Goal: Check status: Check status

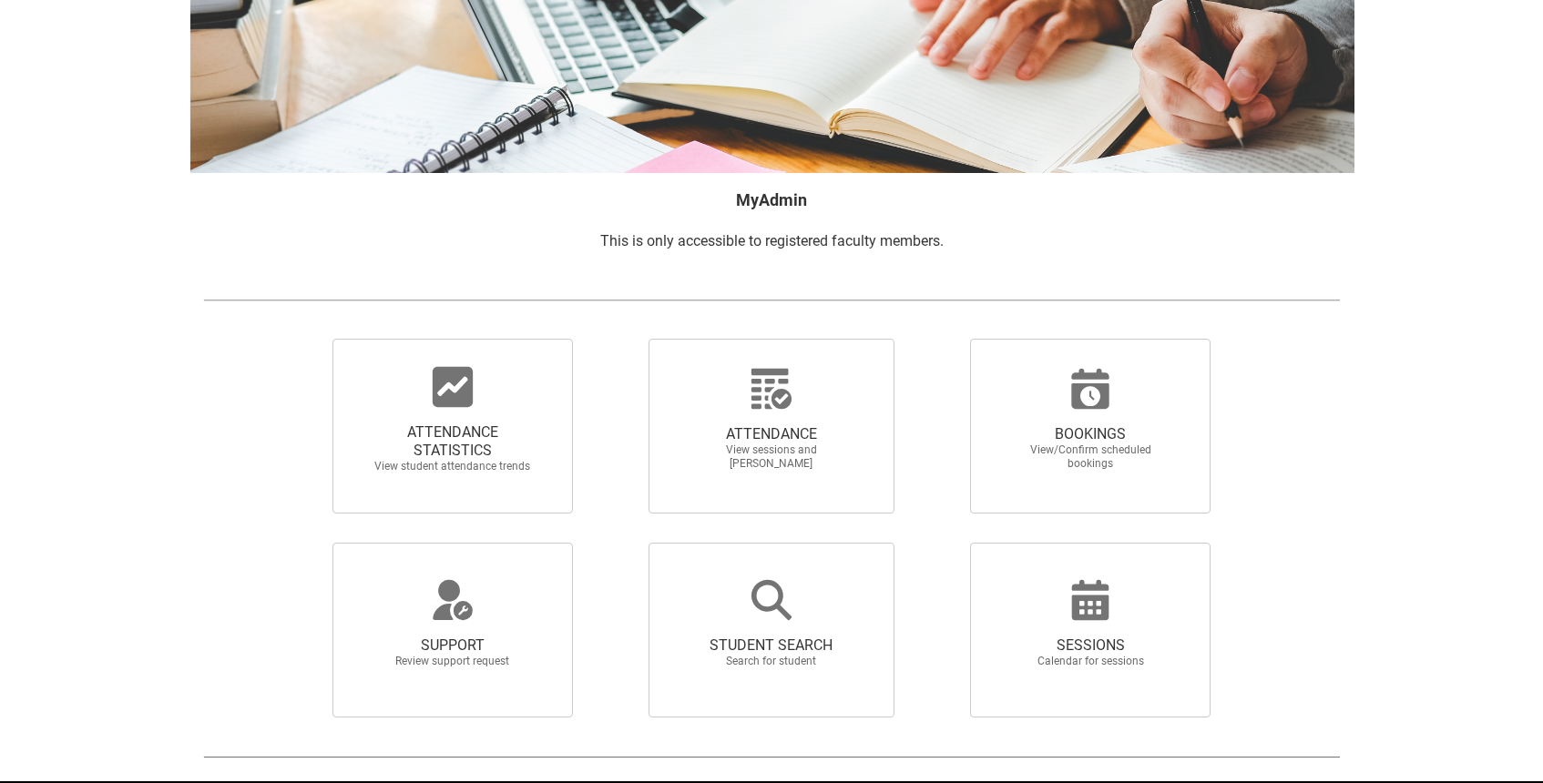
scroll to position [179, 0]
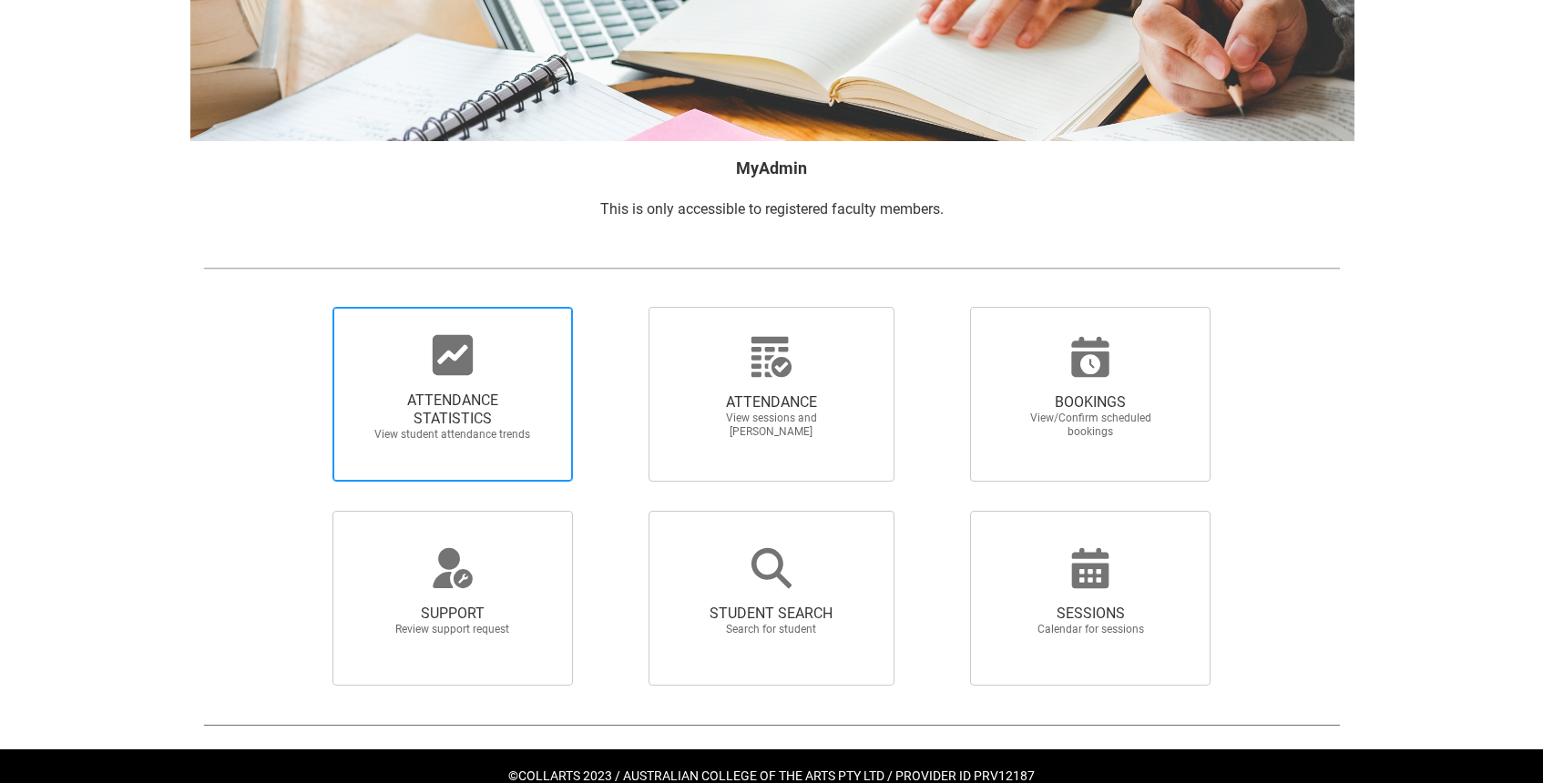
click at [449, 367] on icon at bounding box center [453, 355] width 40 height 40
click at [302, 307] on input "ATTENDANCE STATISTICS View student attendance trends" at bounding box center [301, 306] width 1 height 1
radio input "true"
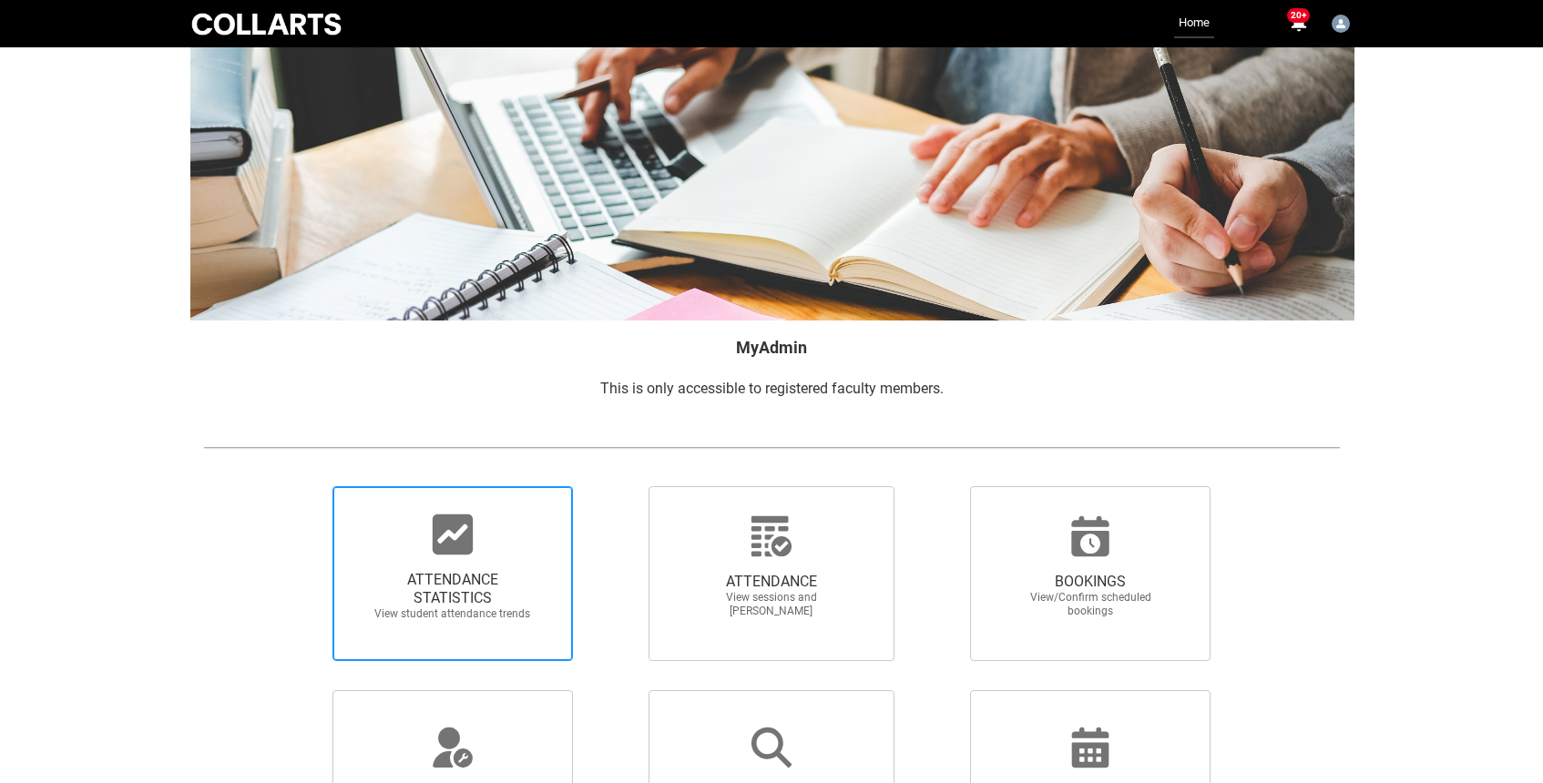
click at [431, 560] on span "ATTENDANCE STATISTICS View student attendance trends" at bounding box center [452, 595] width 175 height 79
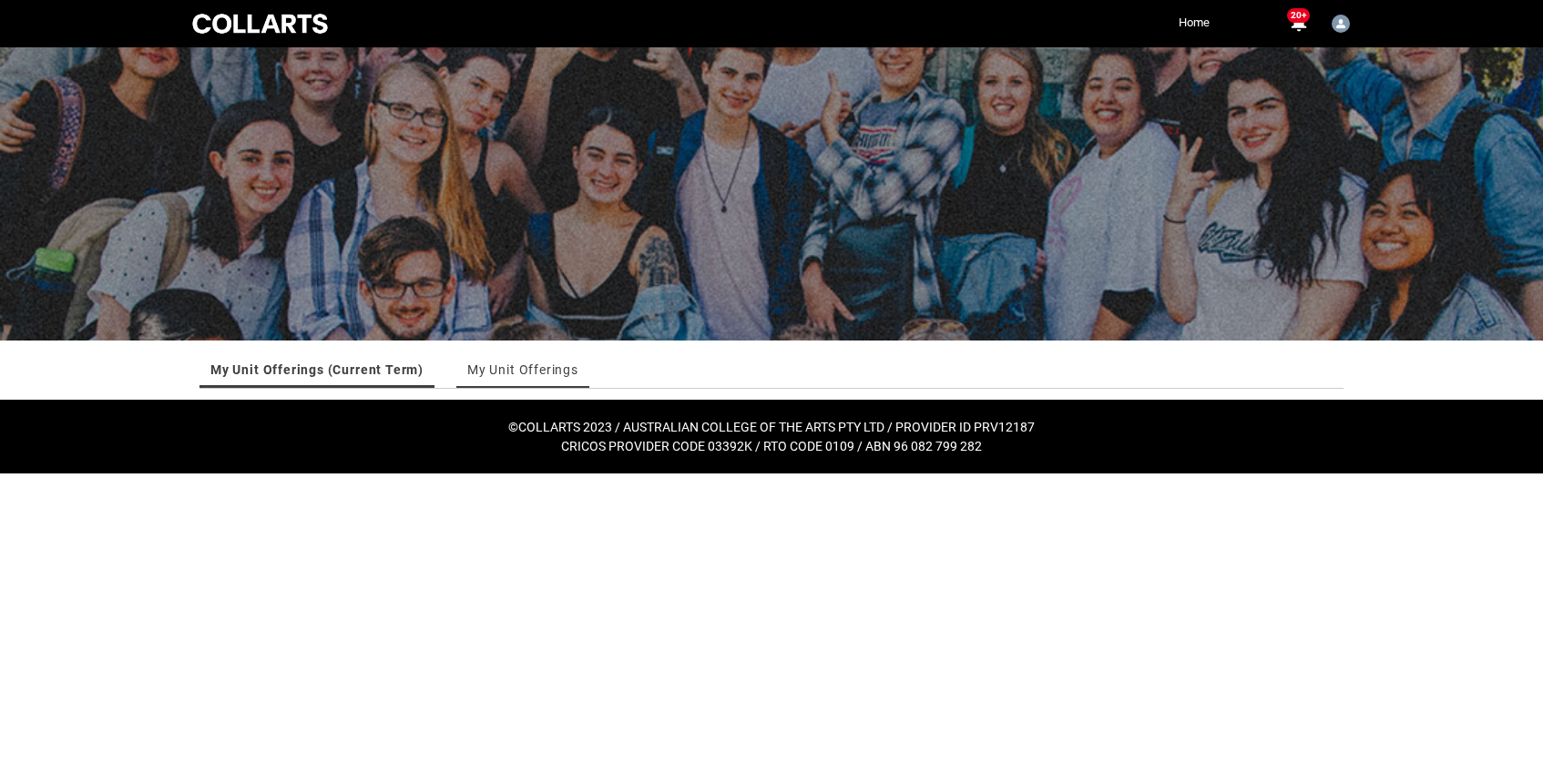
click at [552, 373] on link "My Unit Offerings" at bounding box center [522, 370] width 111 height 36
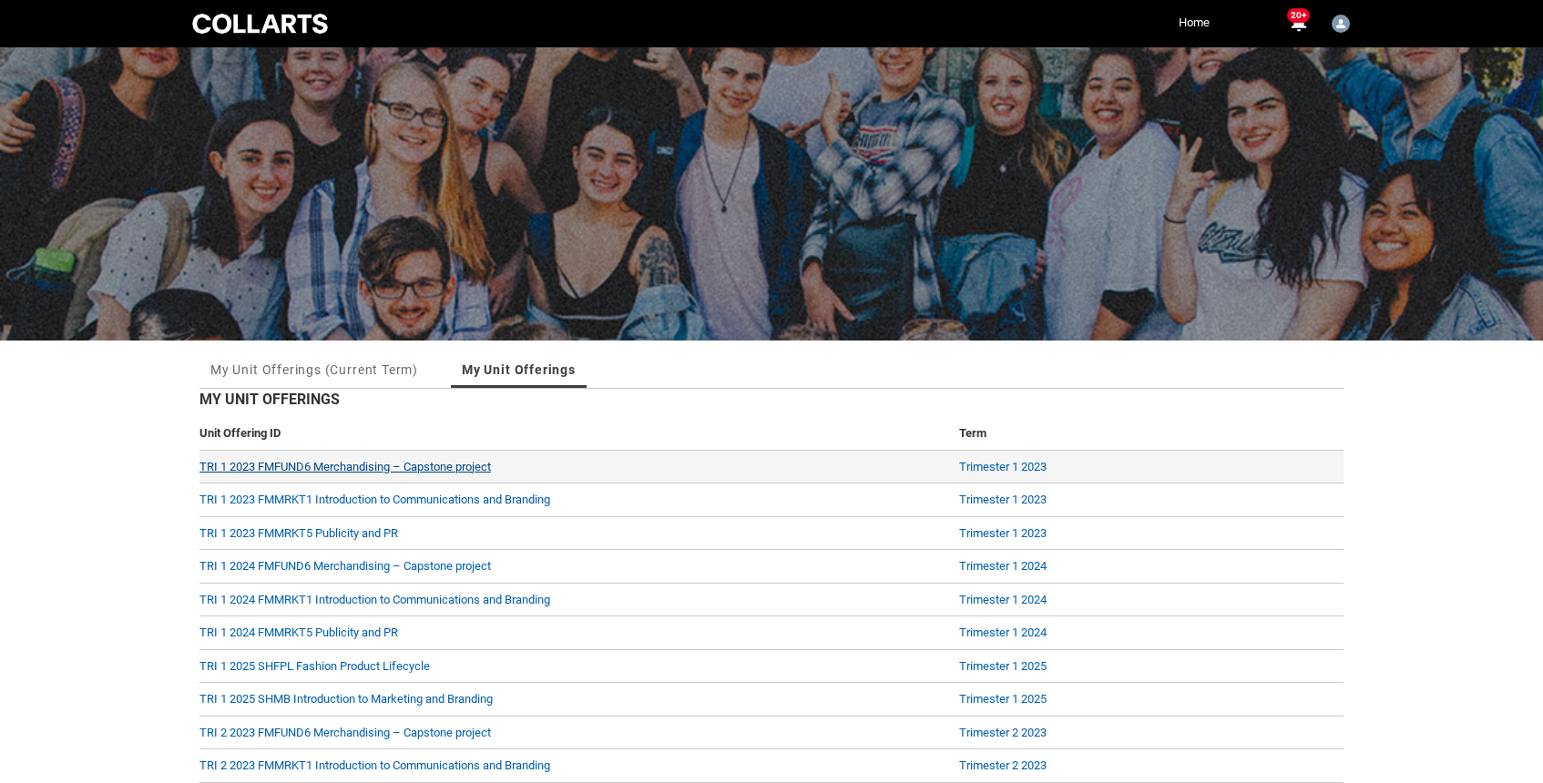
click at [386, 465] on link "TRI 1 2023 FMFUND6 Merchandising – Capstone project" at bounding box center [344, 467] width 291 height 14
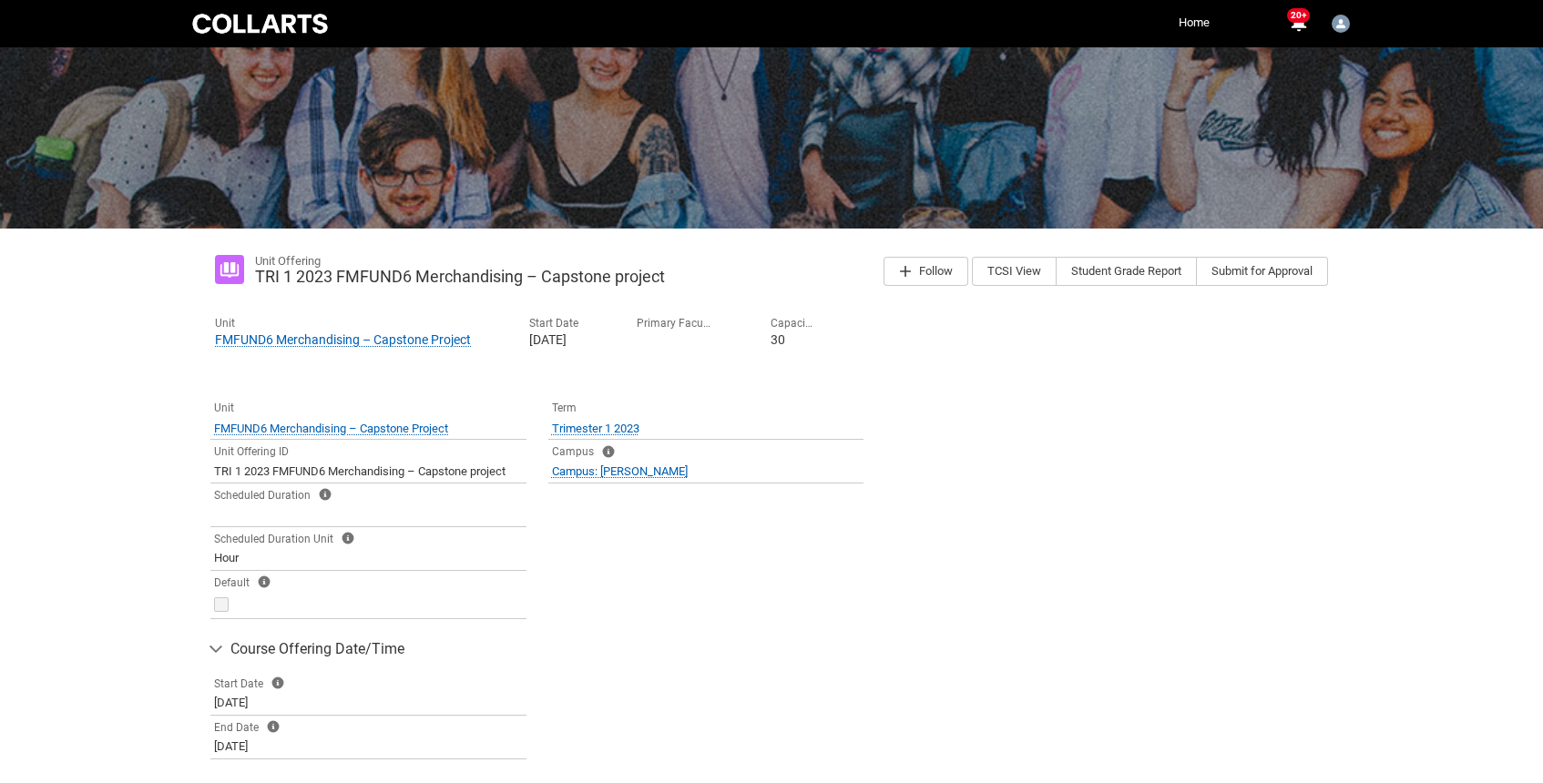
scroll to position [63, 0]
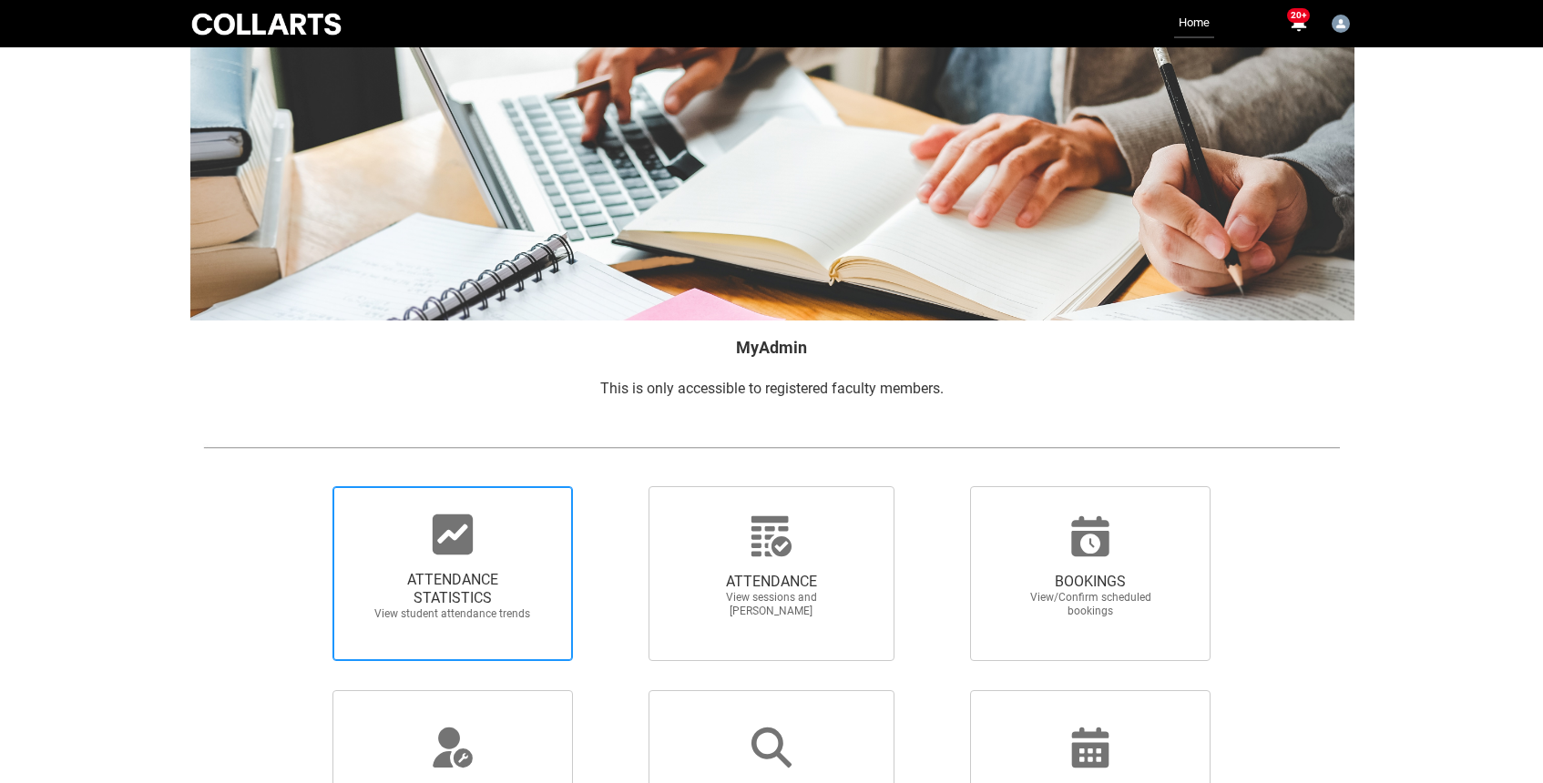
click at [446, 541] on icon at bounding box center [453, 535] width 40 height 40
